Goal: Communication & Community: Share content

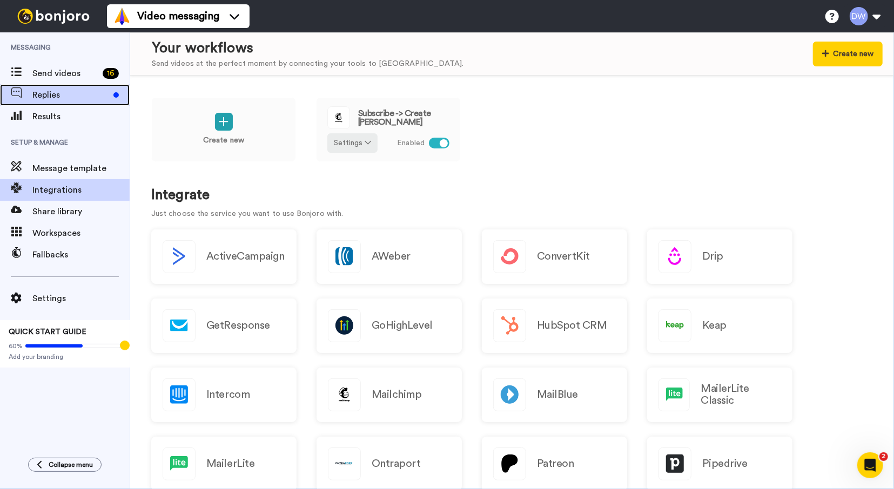
click at [64, 95] on span "Replies" at bounding box center [70, 95] width 77 height 13
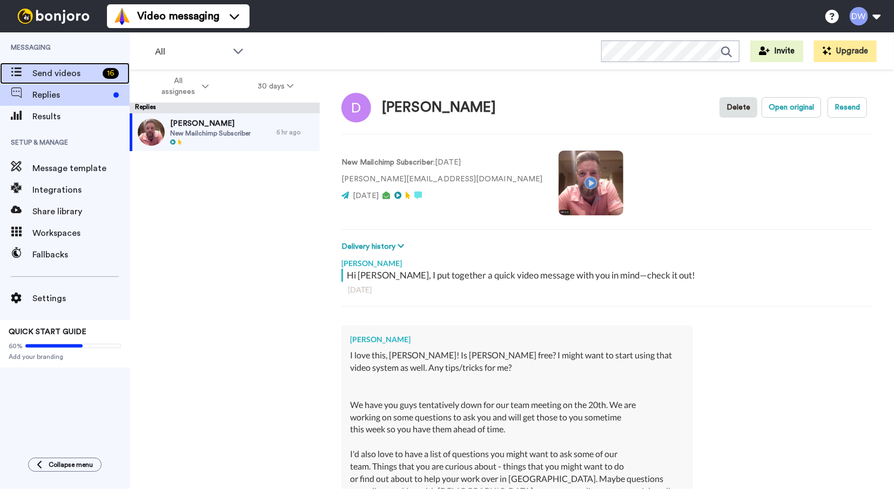
click at [60, 77] on span "Send videos" at bounding box center [65, 73] width 66 height 13
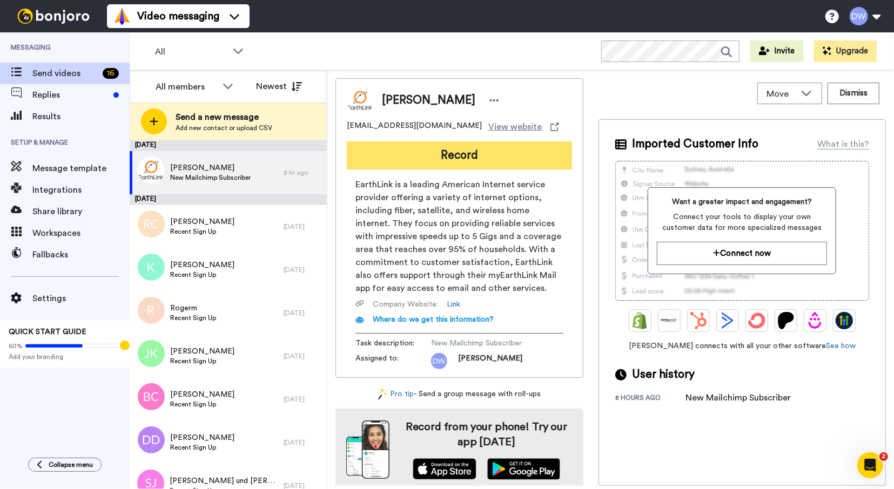
click at [461, 158] on button "Record" at bounding box center [459, 156] width 225 height 28
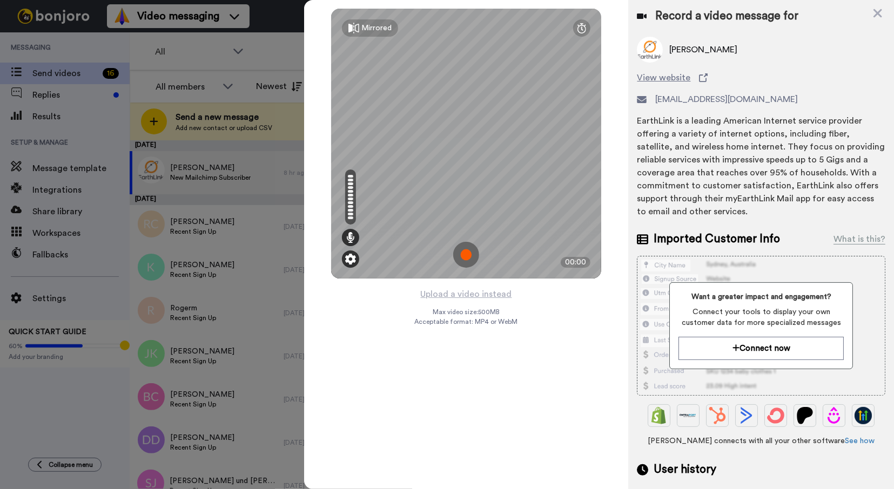
click at [354, 261] on img at bounding box center [350, 259] width 11 height 11
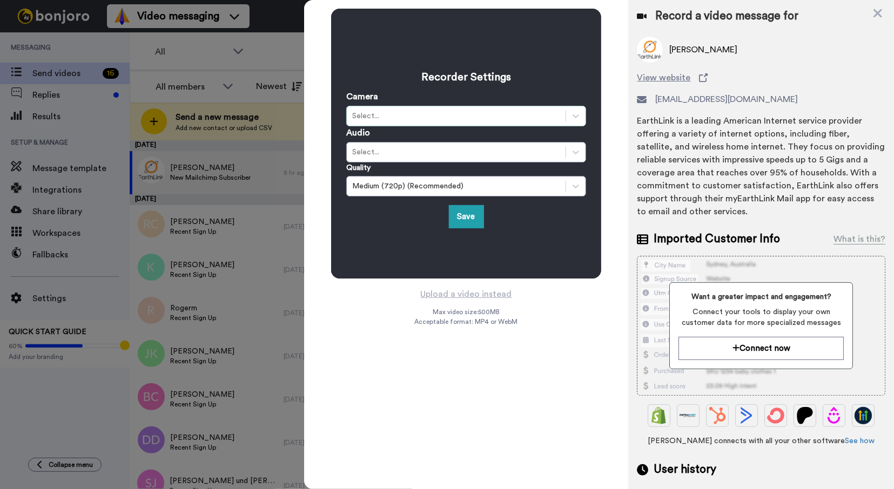
click at [449, 109] on div "Select..." at bounding box center [466, 116] width 240 height 21
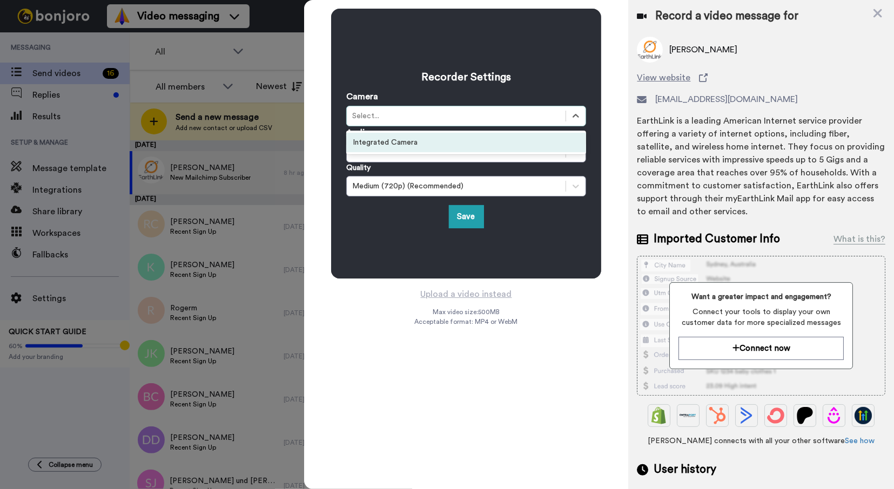
click at [441, 151] on div "Integrated Camera" at bounding box center [466, 142] width 240 height 19
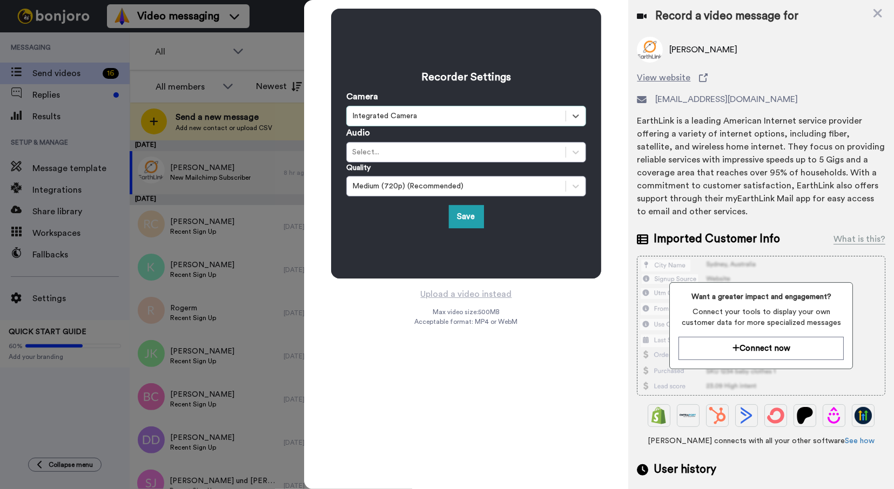
click at [440, 152] on div "Select..." at bounding box center [456, 152] width 208 height 11
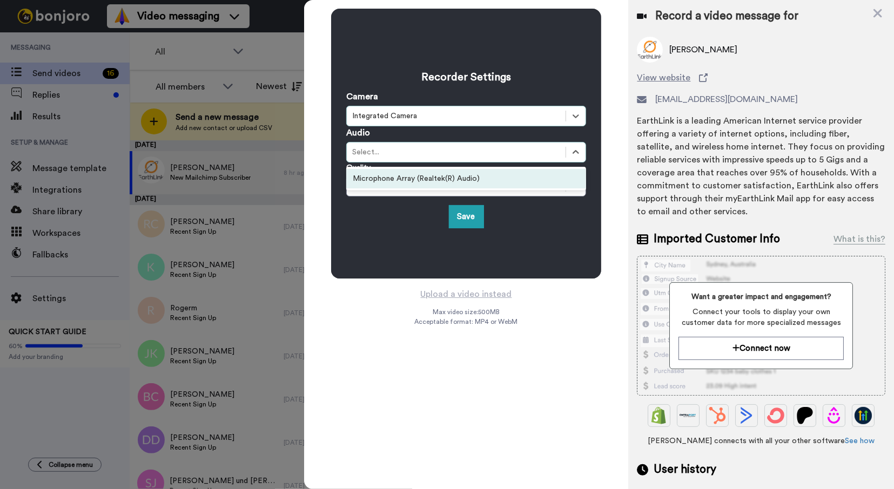
click at [436, 175] on div "Microphone Array (Realtek(R) Audio)" at bounding box center [466, 178] width 240 height 19
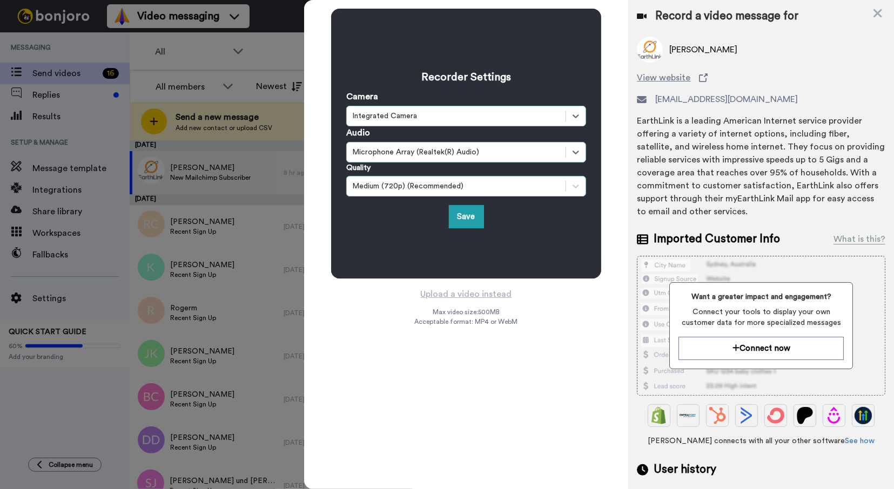
click at [434, 184] on div "Medium (720p) (Recommended)" at bounding box center [456, 186] width 208 height 11
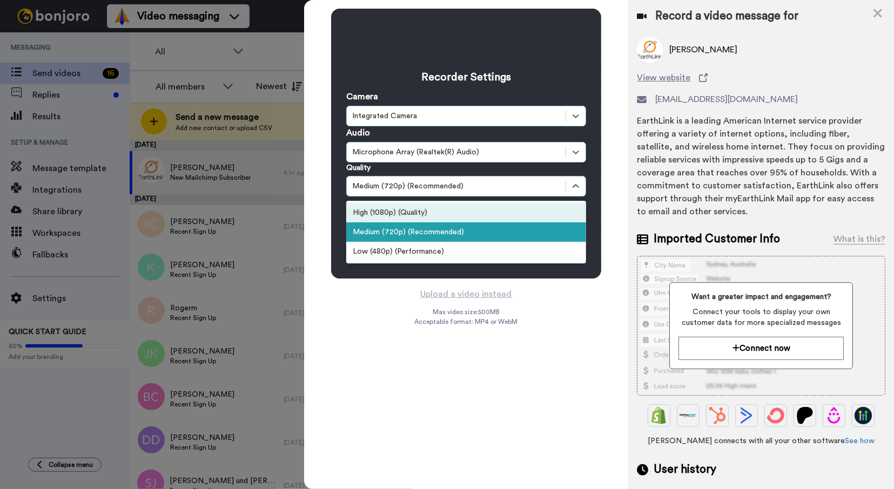
click at [430, 211] on div "High (1080p) (Quality)" at bounding box center [466, 212] width 240 height 19
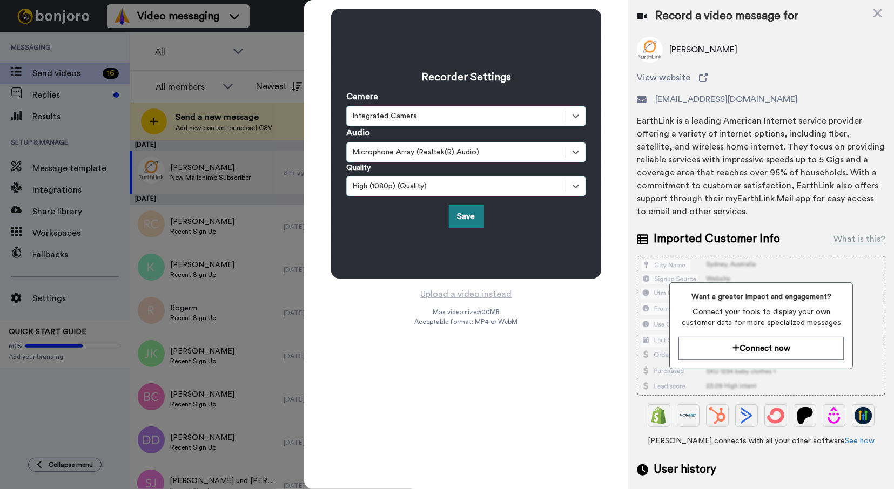
click at [464, 219] on button "Save" at bounding box center [466, 216] width 35 height 23
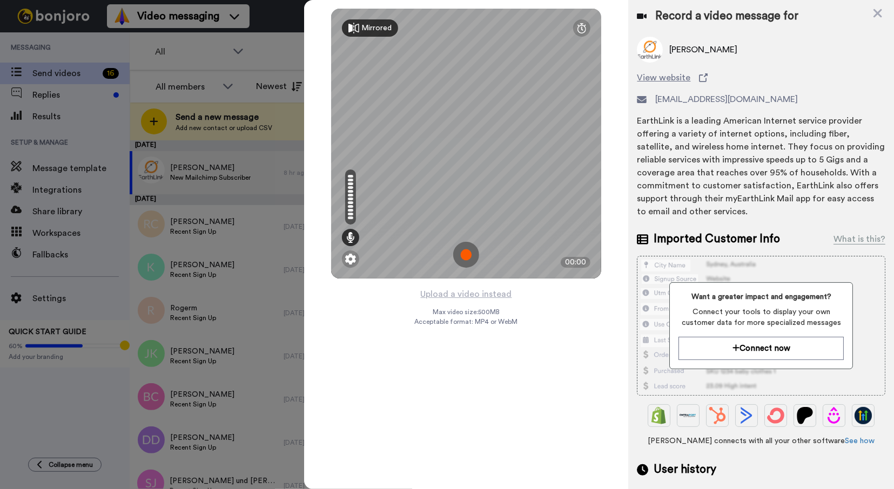
click at [388, 29] on div "Mirrored" at bounding box center [376, 28] width 30 height 11
click at [388, 29] on div "Mirror" at bounding box center [366, 27] width 48 height 17
click at [467, 256] on img at bounding box center [466, 255] width 26 height 26
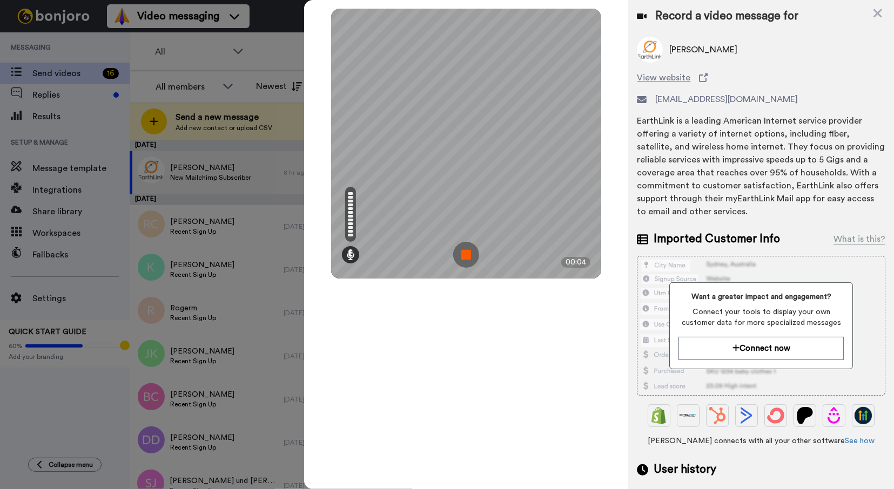
click at [469, 251] on img at bounding box center [466, 255] width 26 height 26
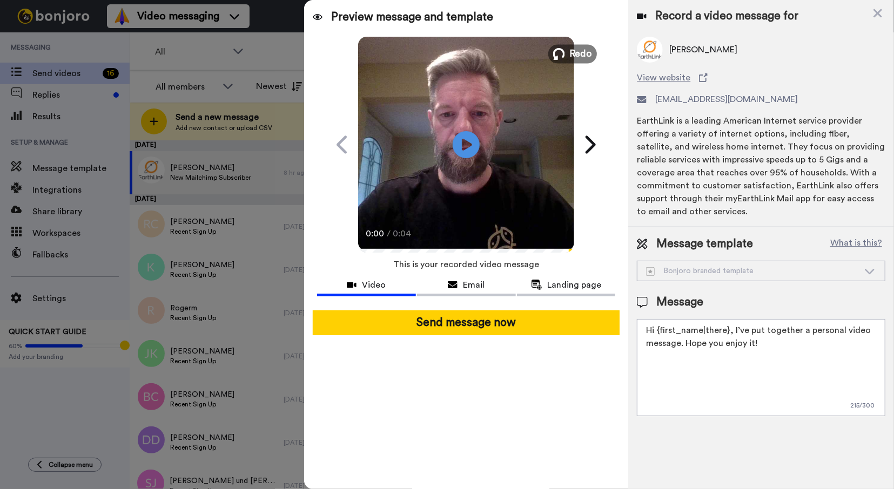
click at [585, 58] on span "Redo" at bounding box center [581, 53] width 23 height 14
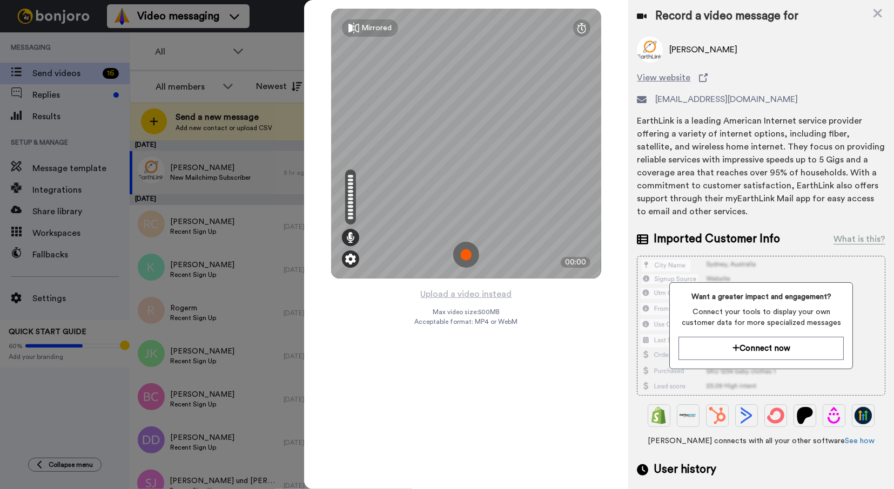
click at [352, 257] on img at bounding box center [350, 259] width 11 height 11
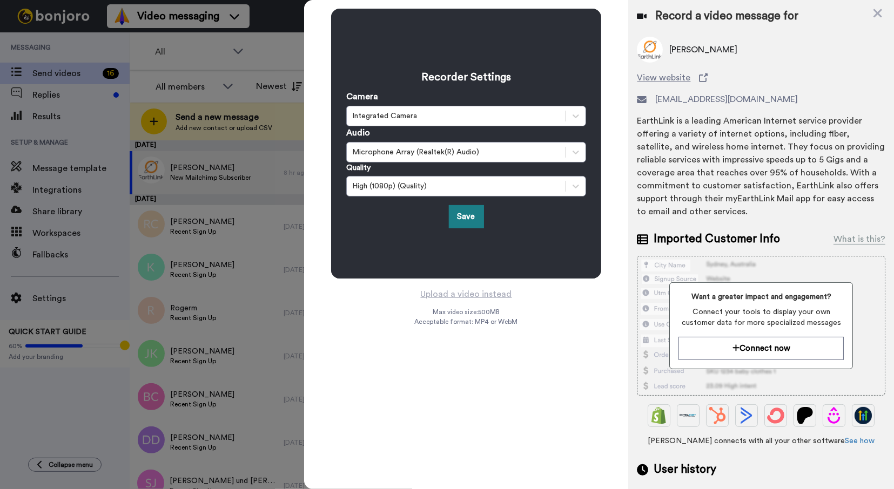
click at [463, 210] on button "Save" at bounding box center [466, 216] width 35 height 23
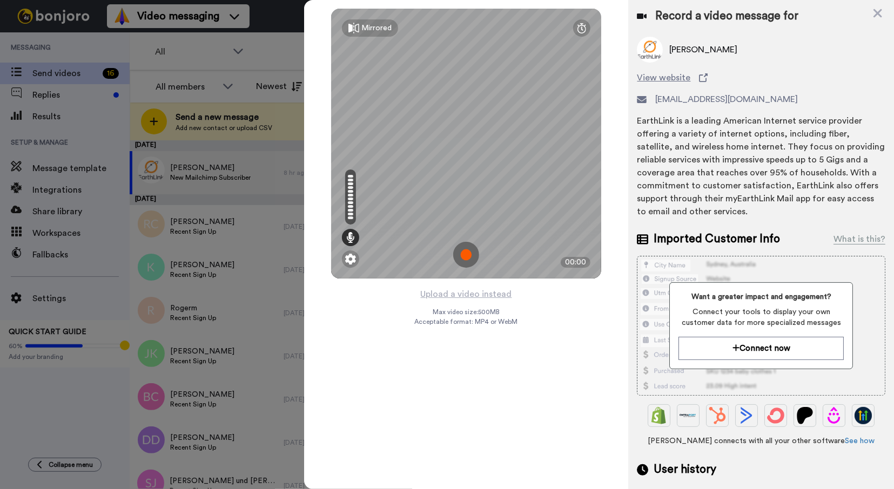
click at [464, 254] on img at bounding box center [466, 255] width 26 height 26
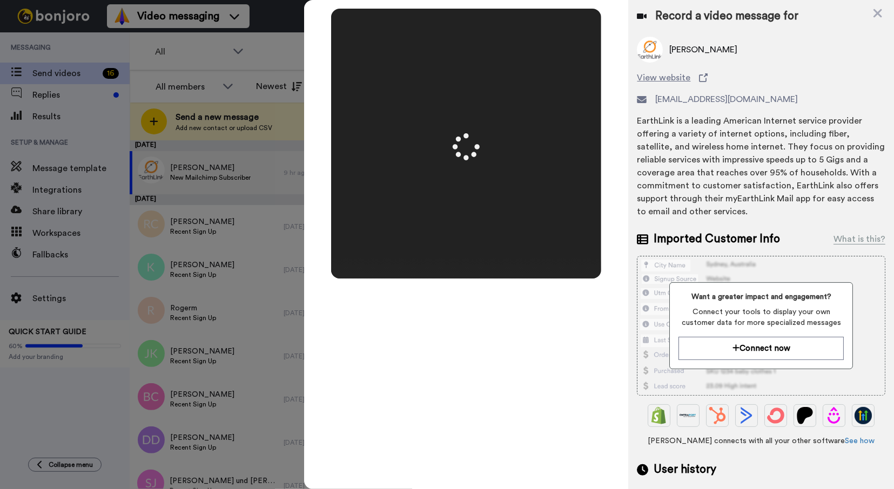
click at [460, 173] on video at bounding box center [466, 144] width 540 height 270
click at [497, 133] on video at bounding box center [466, 144] width 540 height 270
click at [497, 128] on video at bounding box center [466, 144] width 540 height 270
click at [499, 125] on video at bounding box center [466, 144] width 540 height 270
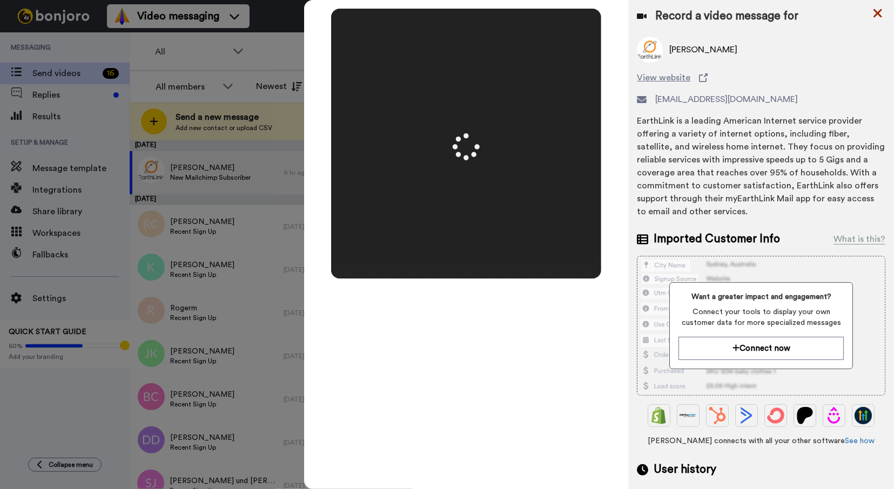
click at [877, 13] on icon at bounding box center [877, 13] width 9 height 9
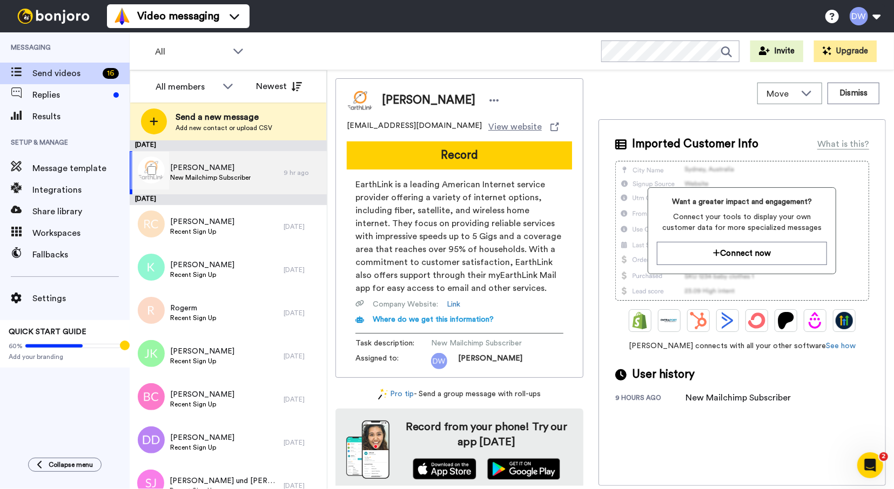
click at [220, 167] on span "[PERSON_NAME]" at bounding box center [210, 168] width 80 height 11
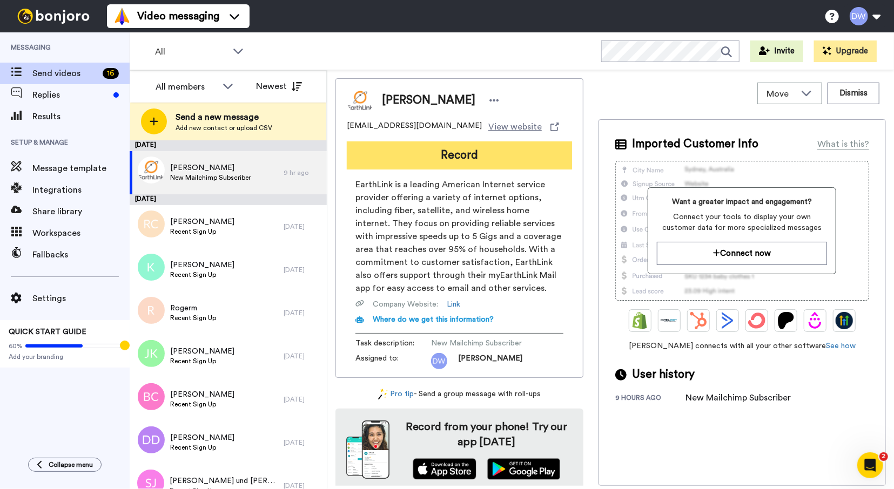
click at [475, 152] on button "Record" at bounding box center [459, 156] width 225 height 28
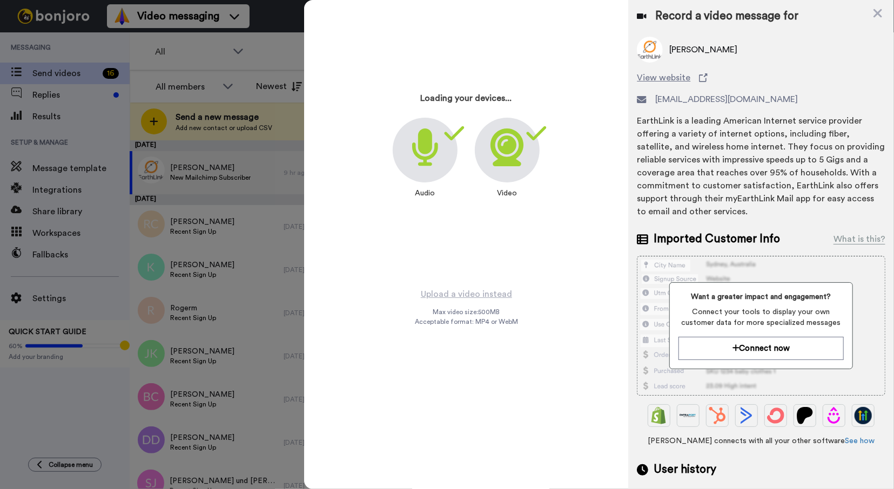
click at [461, 166] on div "Audio Video" at bounding box center [466, 161] width 147 height 86
click at [878, 14] on icon at bounding box center [877, 13] width 9 height 9
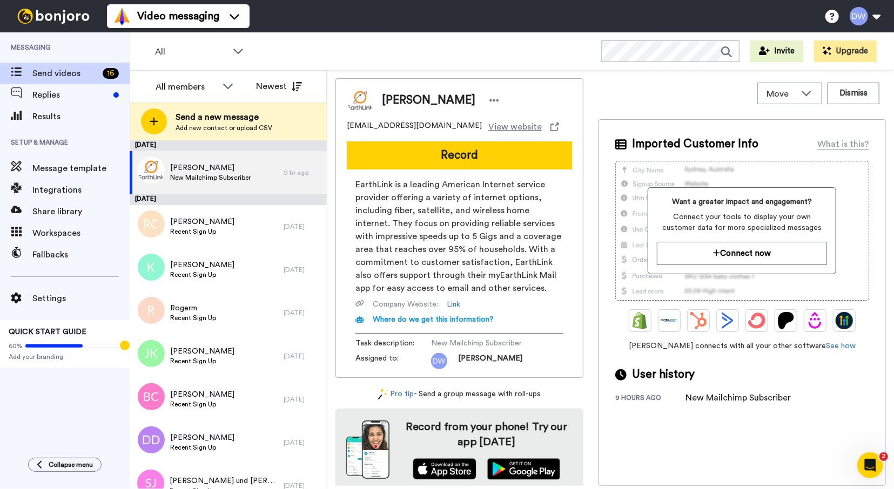
click at [31, 15] on img at bounding box center [53, 16] width 81 height 15
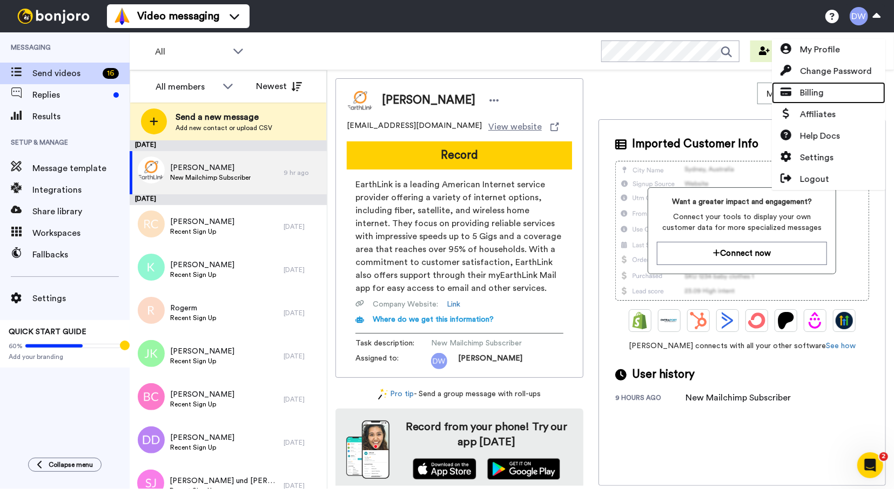
click at [816, 92] on span "Billing" at bounding box center [812, 92] width 24 height 13
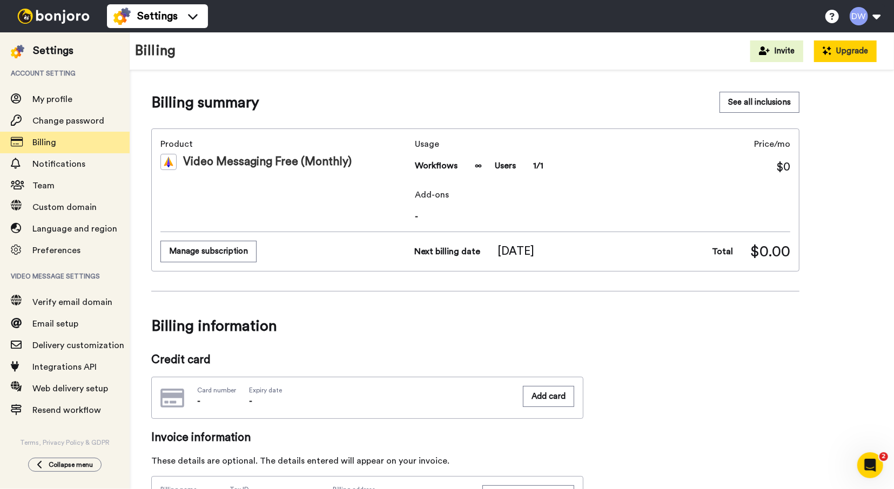
click at [843, 53] on button "Upgrade" at bounding box center [845, 52] width 63 height 22
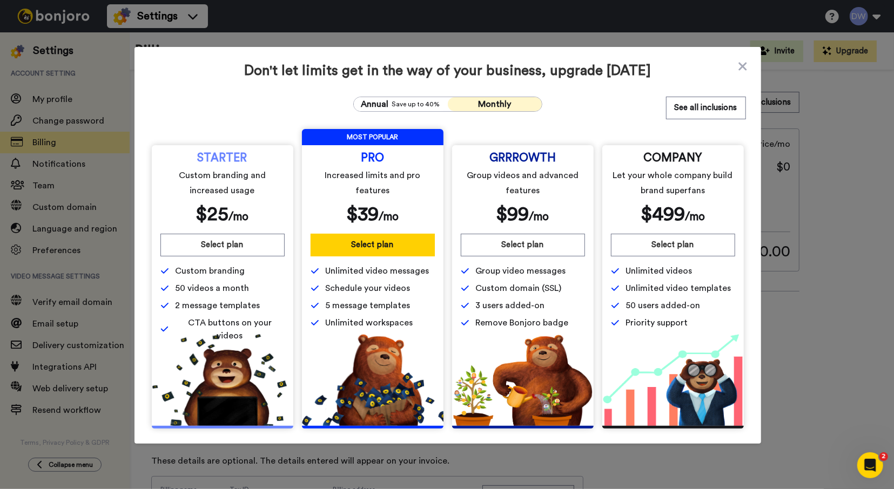
scroll to position [1, 0]
click at [735, 111] on button "See all inclusions" at bounding box center [706, 108] width 80 height 23
click at [742, 71] on icon at bounding box center [742, 66] width 11 height 13
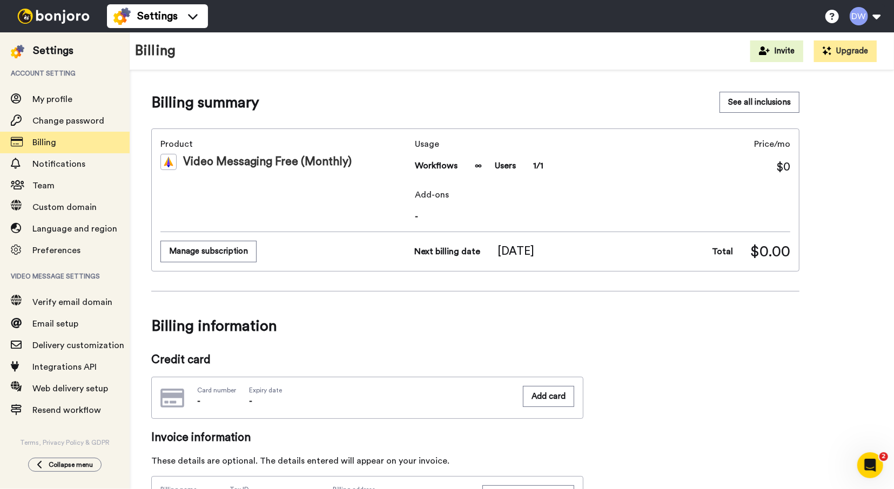
click at [43, 20] on img at bounding box center [53, 16] width 81 height 15
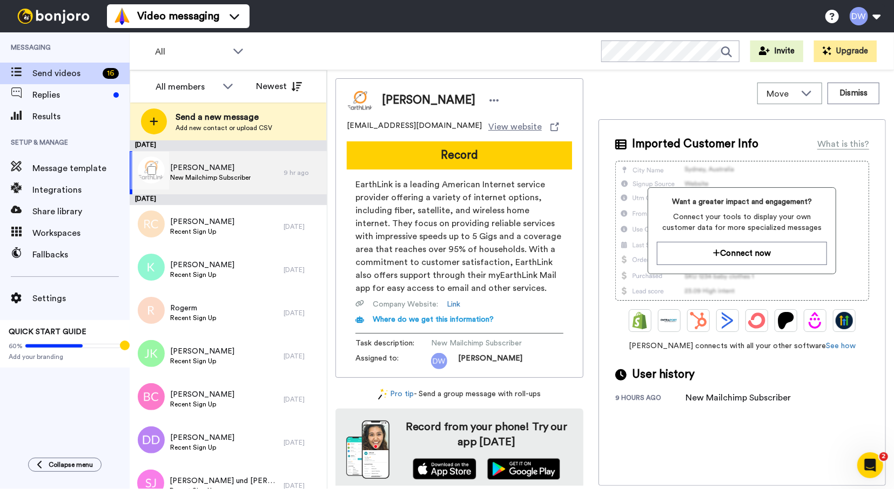
click at [232, 184] on div "[PERSON_NAME] New Mailchimp Subscriber" at bounding box center [207, 172] width 154 height 43
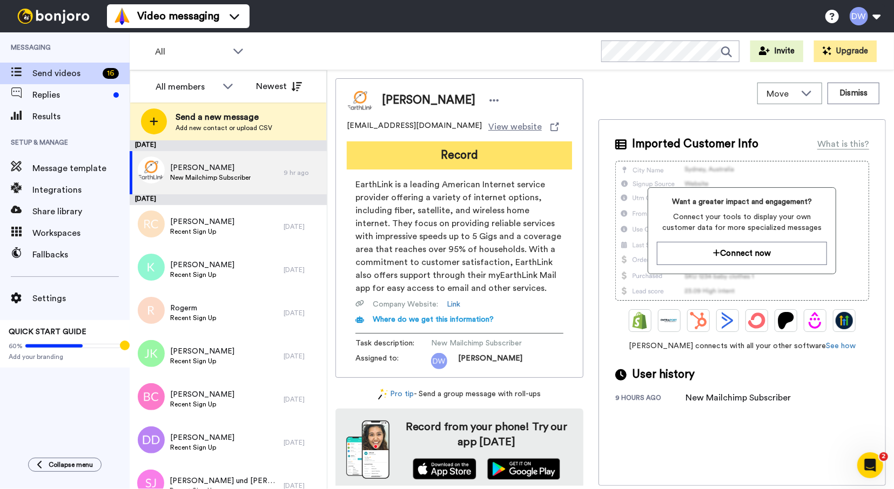
click at [467, 156] on button "Record" at bounding box center [459, 156] width 225 height 28
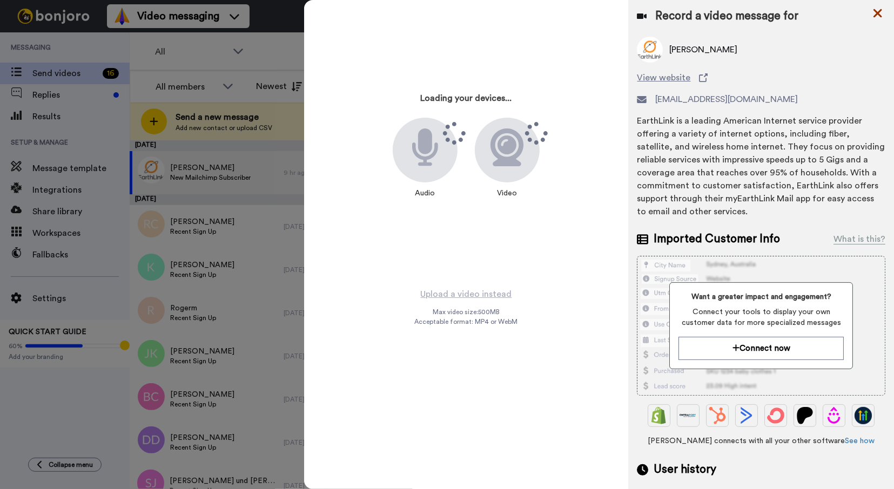
click at [875, 12] on icon at bounding box center [877, 13] width 11 height 14
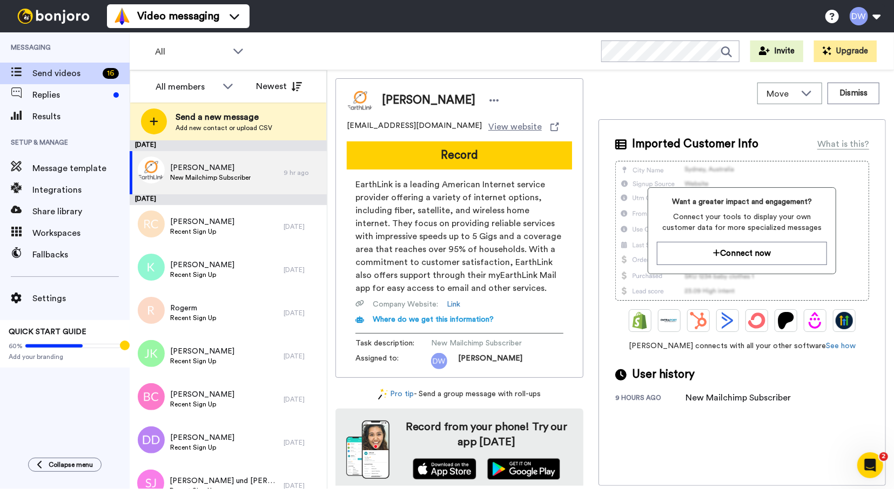
click at [723, 22] on div "Video messaging Switch to Video messaging Testimonials Try me for free! Setting…" at bounding box center [500, 16] width 787 height 32
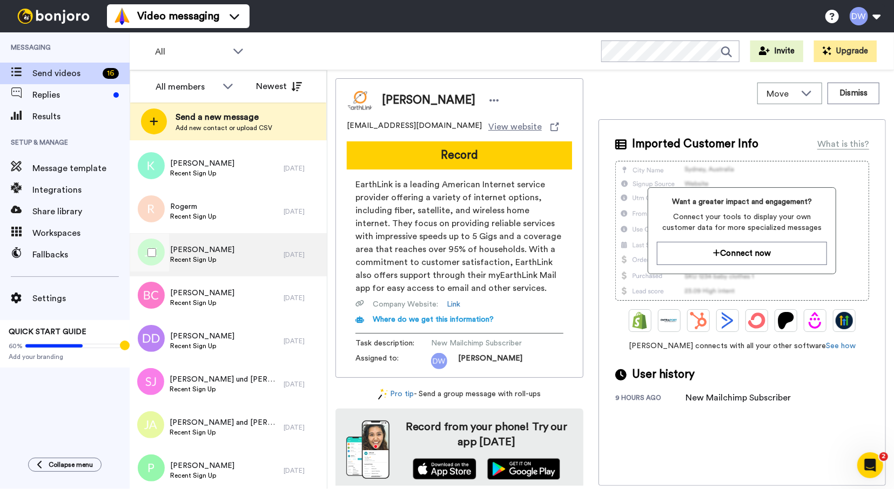
scroll to position [151, 0]
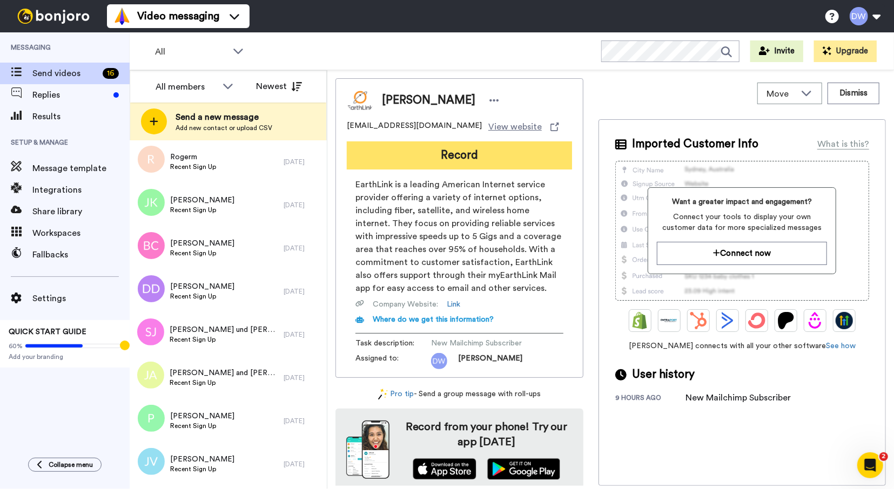
click at [470, 156] on button "Record" at bounding box center [459, 156] width 225 height 28
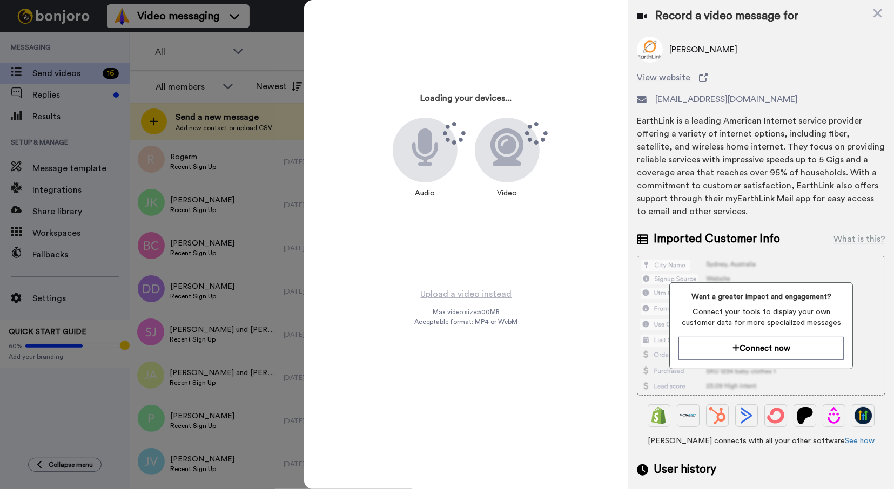
click at [367, 58] on div "Loading your devices... Audio Video" at bounding box center [466, 144] width 270 height 270
click at [881, 10] on icon at bounding box center [877, 13] width 9 height 9
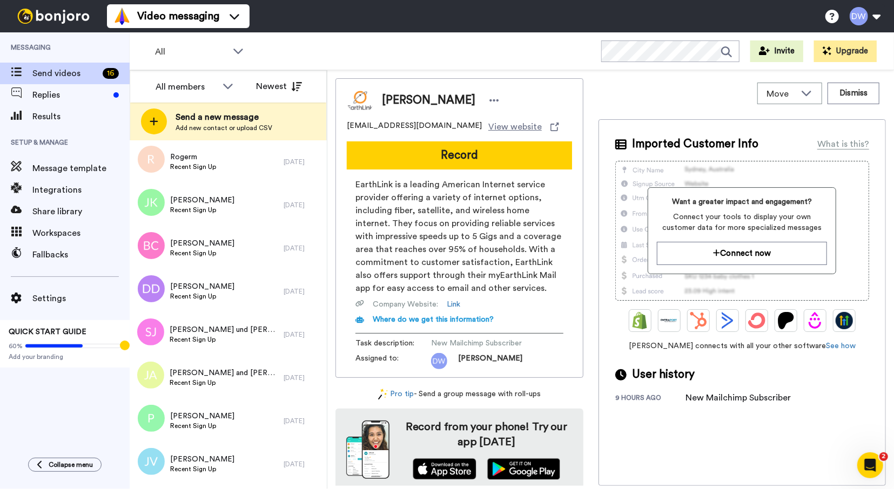
scroll to position [0, 0]
click at [36, 99] on span "Replies" at bounding box center [70, 95] width 77 height 13
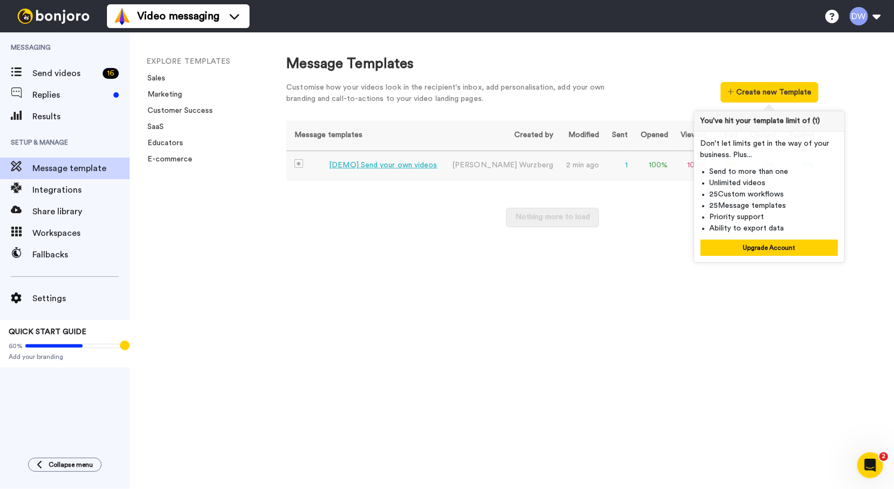
click at [422, 177] on td "[DEMO] Send your own videos" at bounding box center [364, 166] width 157 height 30
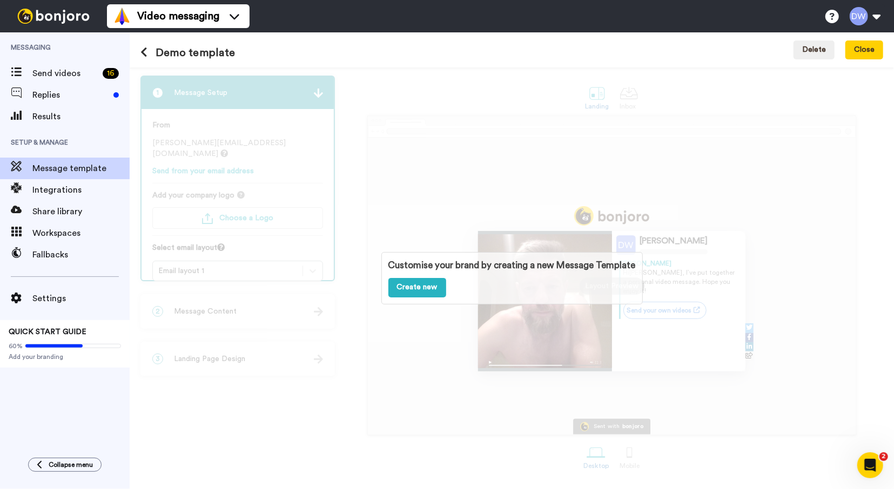
click at [643, 280] on div "Customise your brand by creating a new Message Template Create new" at bounding box center [511, 278] width 261 height 52
click at [423, 287] on link "Create new" at bounding box center [417, 287] width 58 height 19
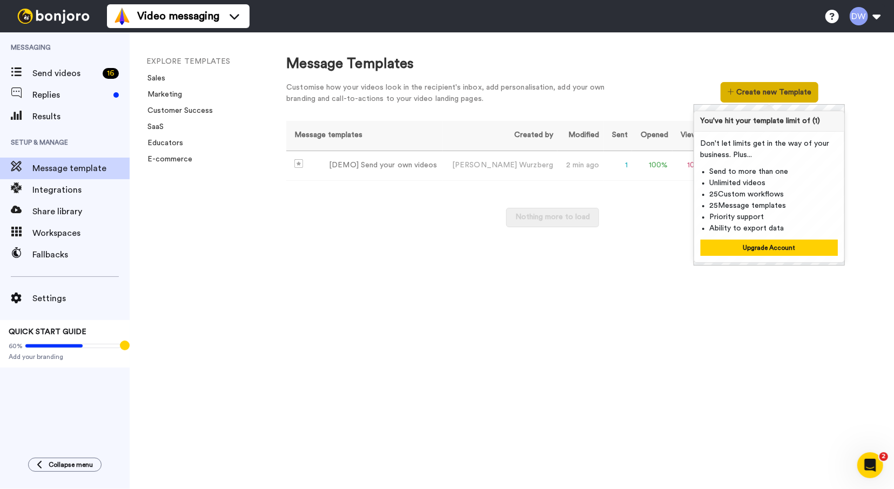
click at [772, 90] on button "Create new Template" at bounding box center [769, 92] width 98 height 21
click at [629, 75] on div "Message Templates Customise how your videos look in the recipient's inbox, add …" at bounding box center [552, 82] width 532 height 56
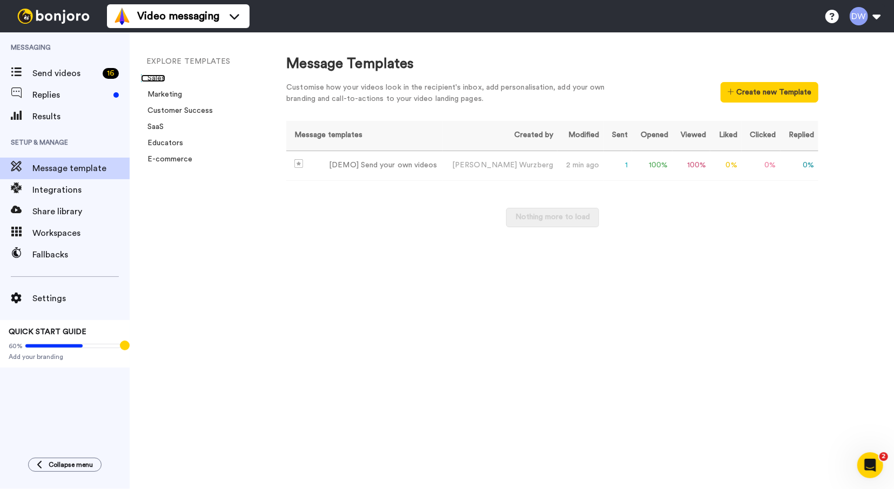
click at [159, 77] on link "Sales" at bounding box center [153, 79] width 24 height 8
click at [102, 96] on span "Replies" at bounding box center [70, 95] width 77 height 13
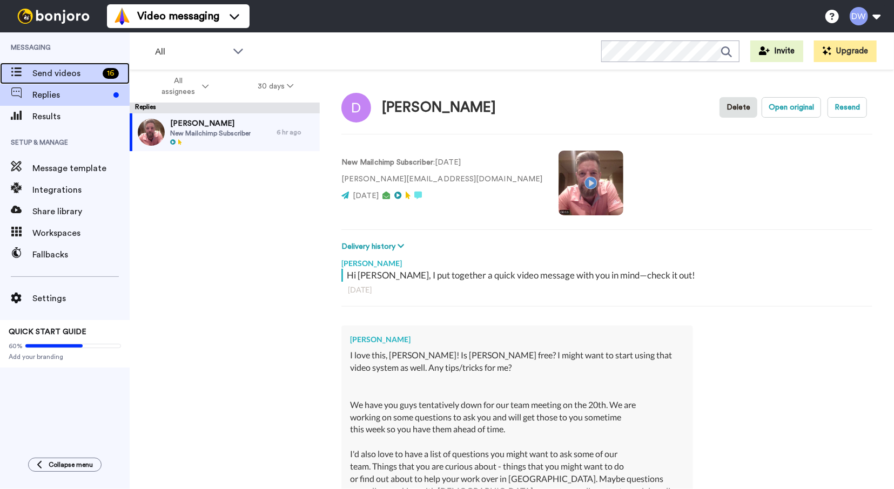
click at [57, 71] on span "Send videos" at bounding box center [65, 73] width 66 height 13
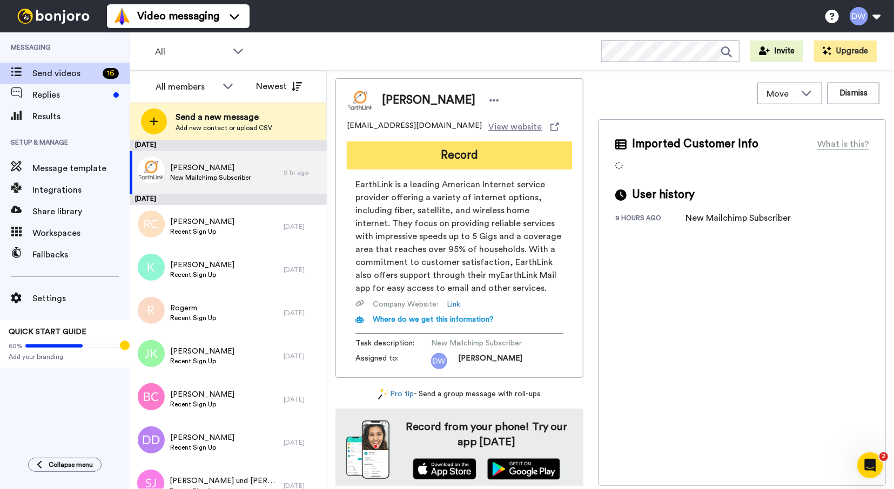
click at [456, 148] on button "Record" at bounding box center [459, 156] width 225 height 28
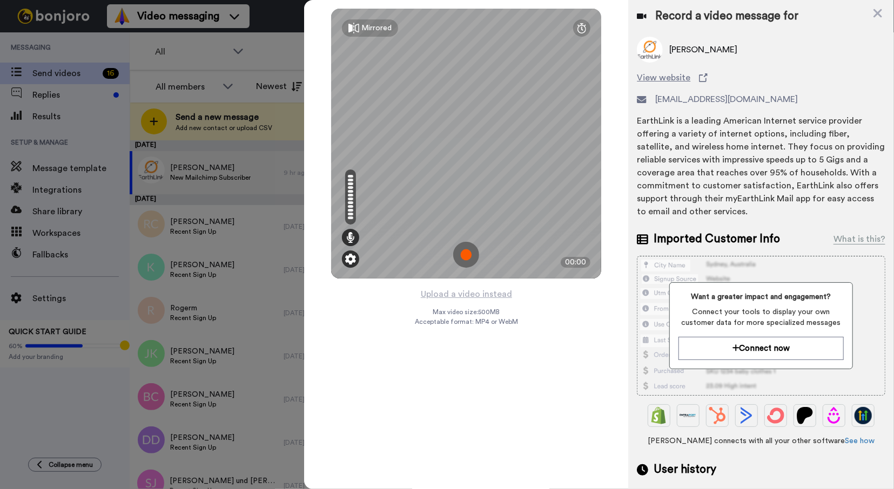
click at [353, 257] on img at bounding box center [350, 259] width 11 height 11
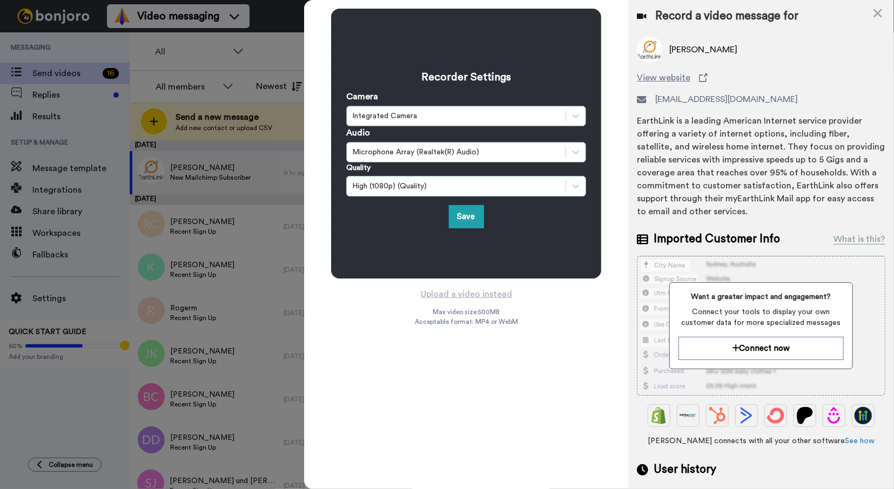
click at [387, 189] on div "High (1080p) (Quality)" at bounding box center [456, 186] width 208 height 11
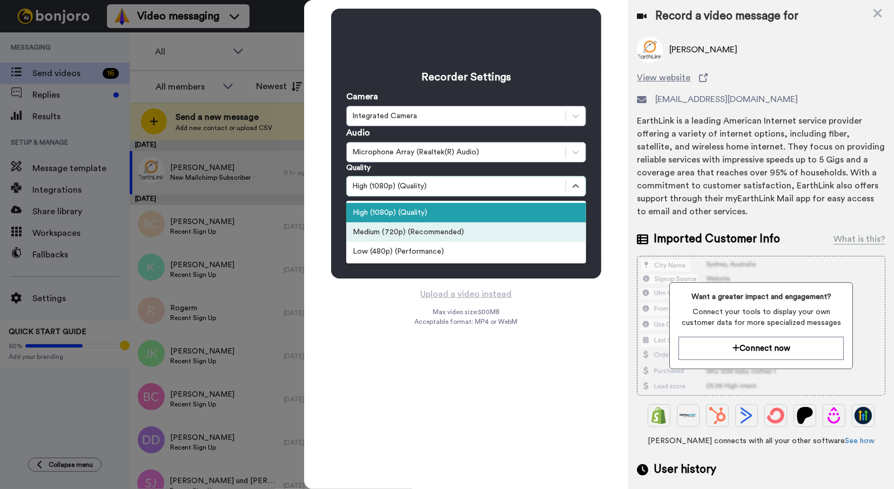
click at [394, 233] on div "Medium (720p) (Recommended)" at bounding box center [466, 232] width 240 height 19
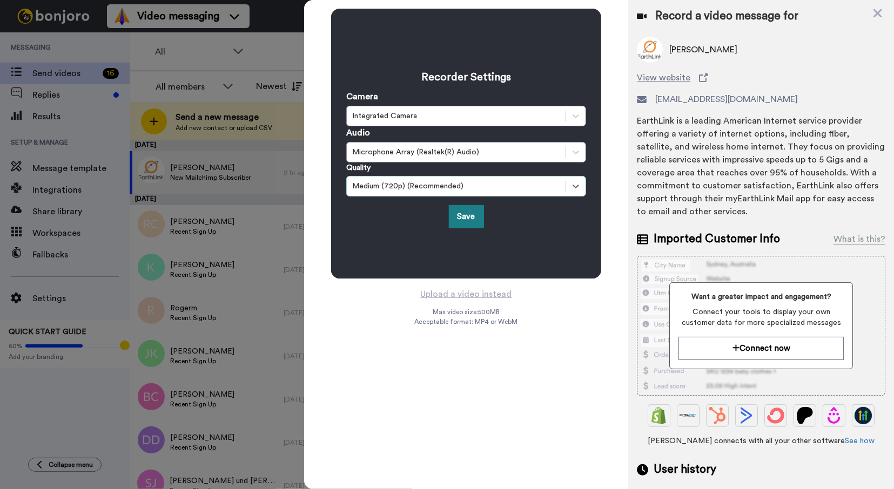
click at [460, 215] on button "Save" at bounding box center [466, 216] width 35 height 23
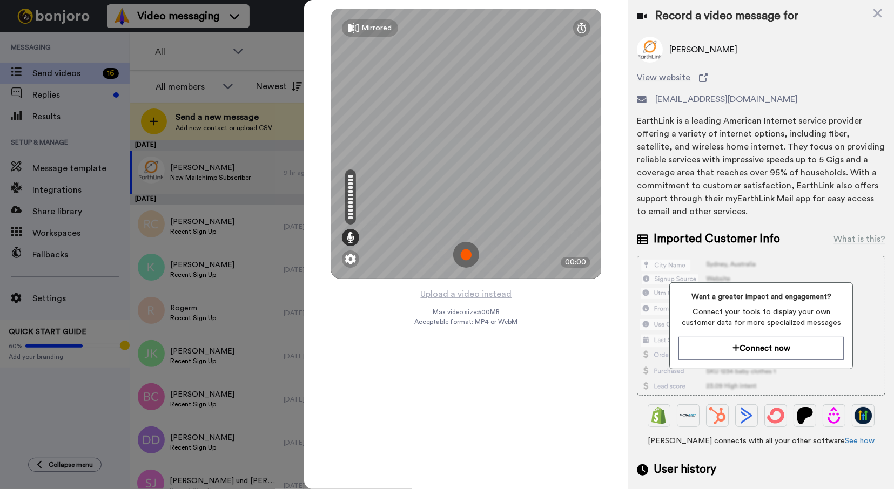
click at [464, 256] on img at bounding box center [466, 255] width 26 height 26
click at [470, 252] on img at bounding box center [466, 255] width 26 height 26
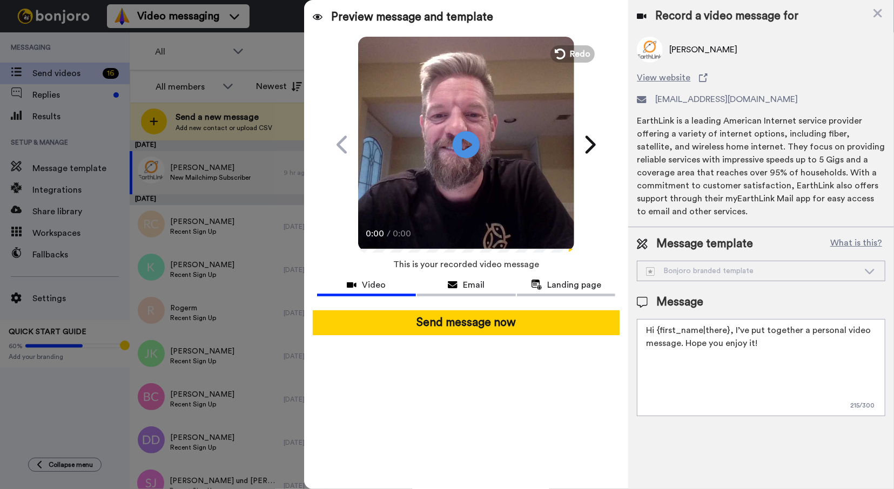
drag, startPoint x: 733, startPoint y: 330, endPoint x: 739, endPoint y: 340, distance: 11.4
click at [739, 340] on textarea "Hi {first_name|there}, I’ve put together a personal video message. Hope you enj…" at bounding box center [761, 367] width 248 height 97
click at [736, 329] on textarea "Hi {first_name|there}, I’ve put together a personal video message. Hope you enj…" at bounding box center [761, 367] width 248 height 97
drag, startPoint x: 733, startPoint y: 329, endPoint x: 751, endPoint y: 347, distance: 26.0
click at [751, 347] on textarea "Hi {first_name|there}, I’ve put together a personal video message. Hope you enj…" at bounding box center [761, 367] width 248 height 97
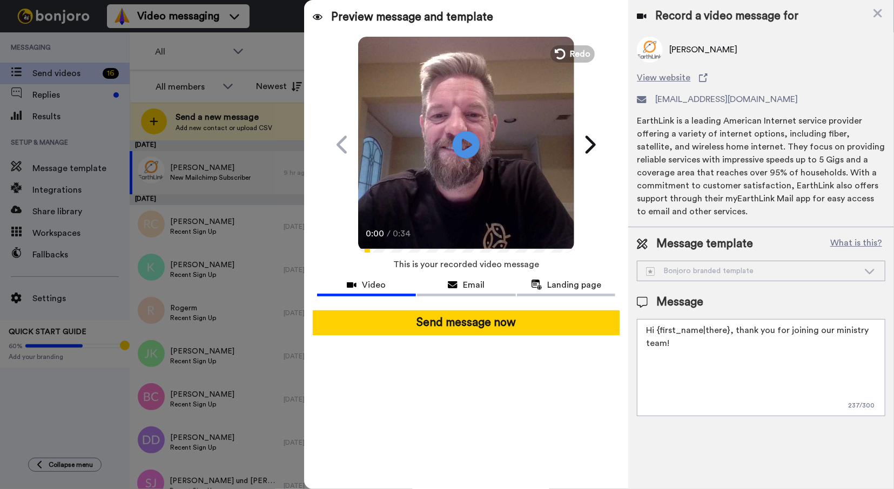
drag, startPoint x: 733, startPoint y: 329, endPoint x: 736, endPoint y: 339, distance: 10.0
click at [736, 339] on textarea "Hi {first_name|there}, thank you for joining our ministry team!" at bounding box center [761, 367] width 248 height 97
click at [776, 332] on textarea "Hi {first_name|there}, thank you for joining our ministry team!" at bounding box center [761, 367] width 248 height 97
click at [733, 329] on textarea "Hi {first_name|there}, thank you for joining our ministry team!" at bounding box center [761, 367] width 248 height 97
type textarea "Hi {first_name|there}, a short thank message for joining our ministry team!"
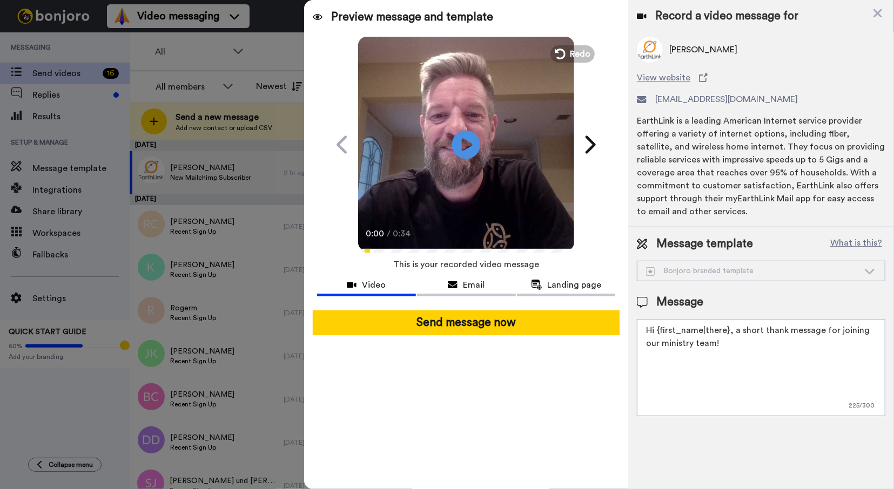
click at [463, 144] on icon "Play/Pause" at bounding box center [466, 144] width 29 height 51
click at [565, 289] on span "Landing page" at bounding box center [575, 285] width 54 height 13
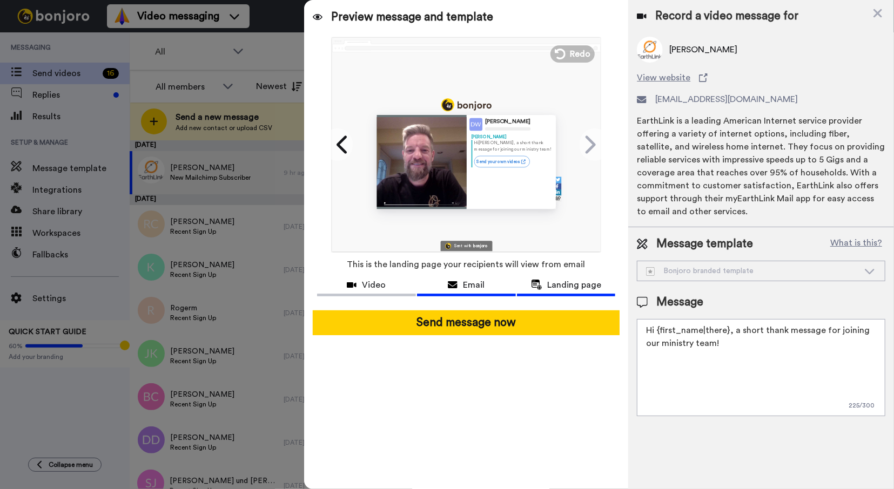
click at [492, 285] on div "Email" at bounding box center [466, 285] width 99 height 13
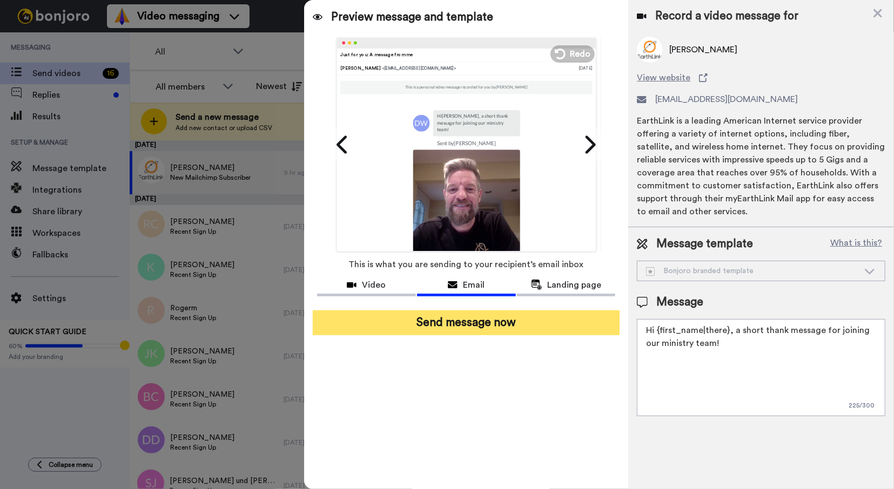
click at [485, 324] on button "Send message now" at bounding box center [466, 323] width 307 height 25
